Goal: Task Accomplishment & Management: Manage account settings

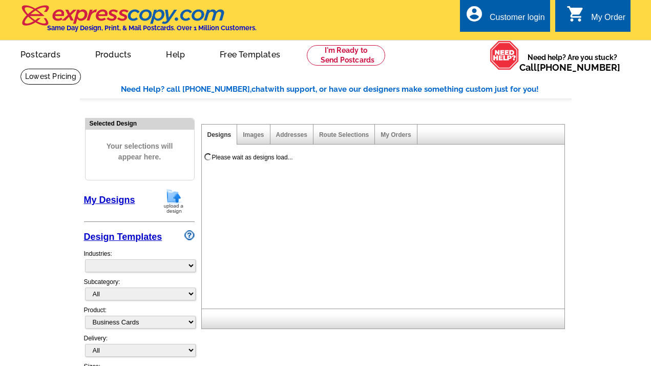
select select "3"
select select "5"
select select "973"
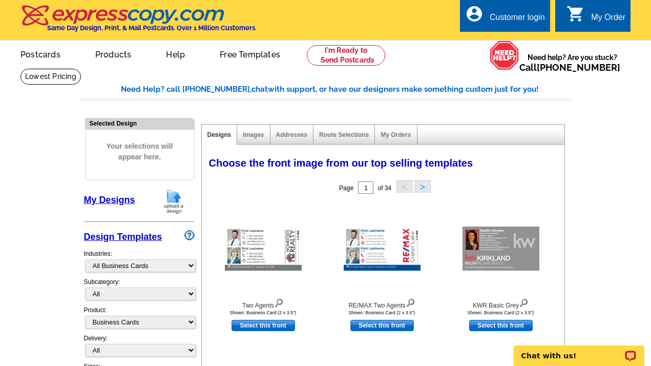
click at [524, 14] on div "Customer login" at bounding box center [517, 20] width 55 height 14
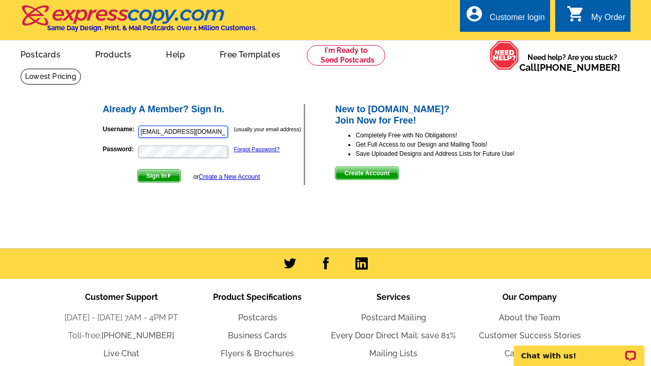
click at [181, 136] on input "[EMAIL_ADDRESS][DOMAIN_NAME]" at bounding box center [183, 132] width 90 height 12
click at [208, 130] on input "[EMAIL_ADDRESS][DOMAIN_NAME]" at bounding box center [183, 132] width 90 height 12
type input "[EMAIL_ADDRESS][DOMAIN_NAME]"
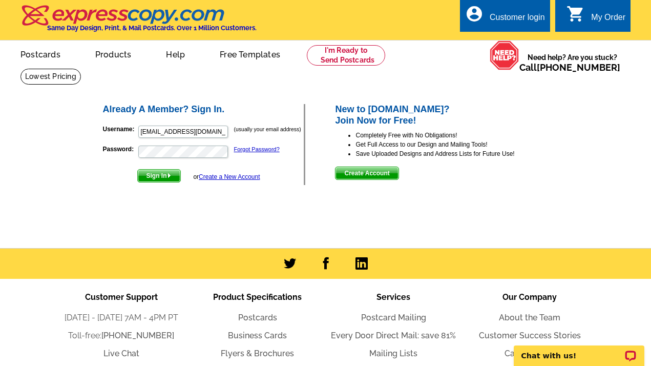
click at [157, 175] on span "Sign In" at bounding box center [159, 176] width 43 height 12
